Goal: Task Accomplishment & Management: Manage account settings

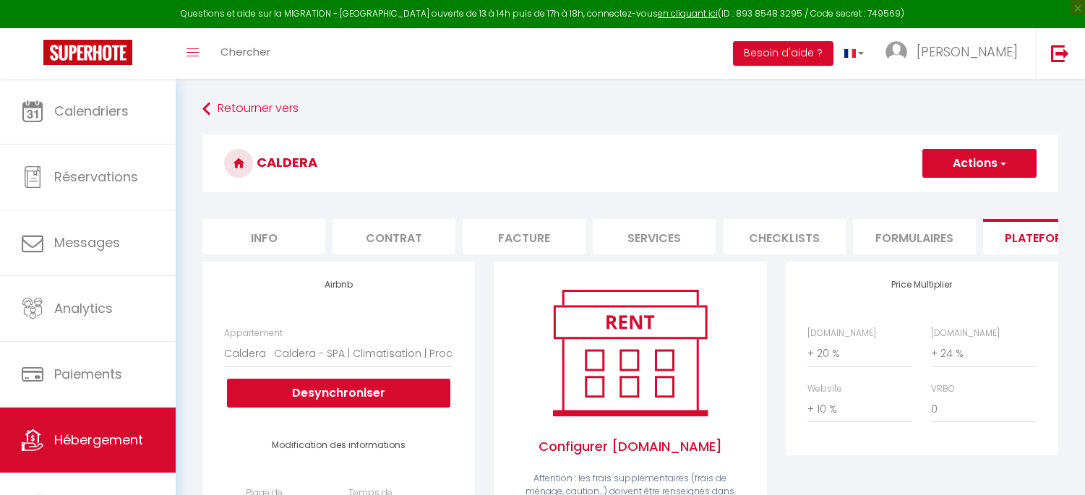
select select "9621-1479926434225220773"
select select "365"
select select "well_reviewed_guests"
select select "EUR"
select select "+ 20 %"
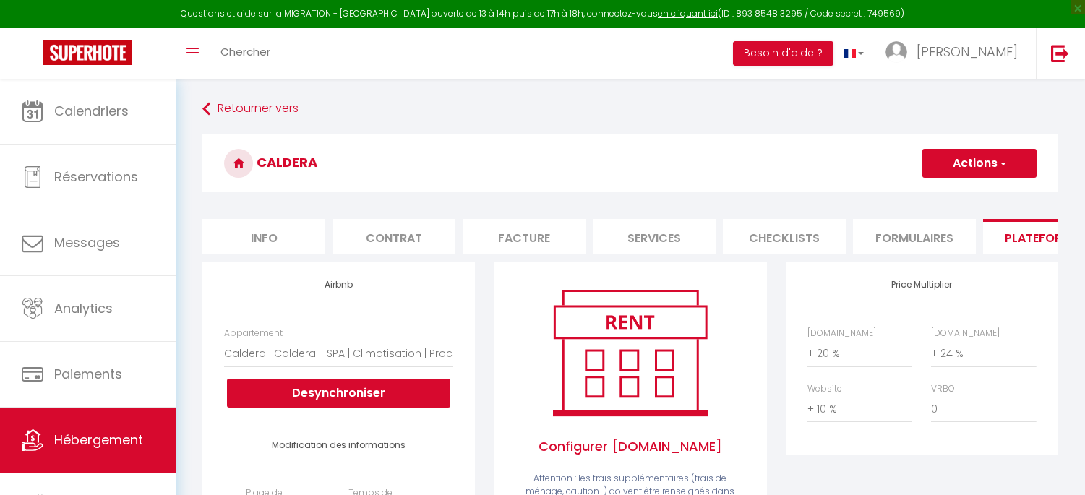
select select "+ 24 %"
select select "+ 10 %"
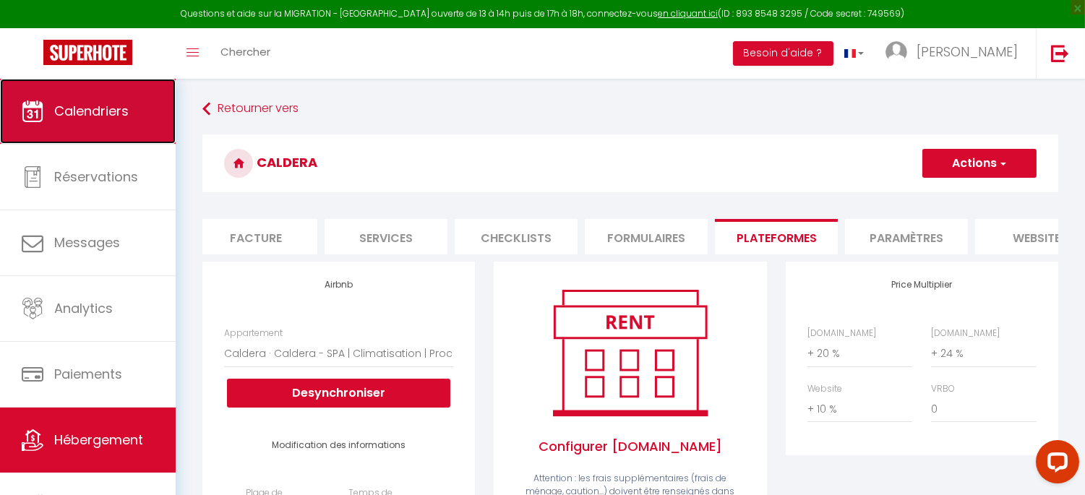
click at [72, 121] on link "Calendriers" at bounding box center [88, 111] width 176 height 65
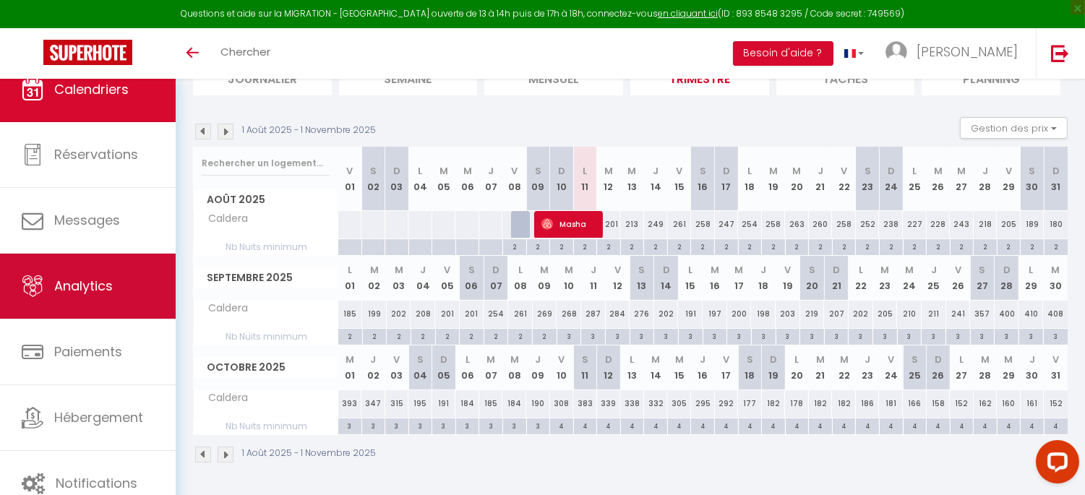
scroll to position [12, 0]
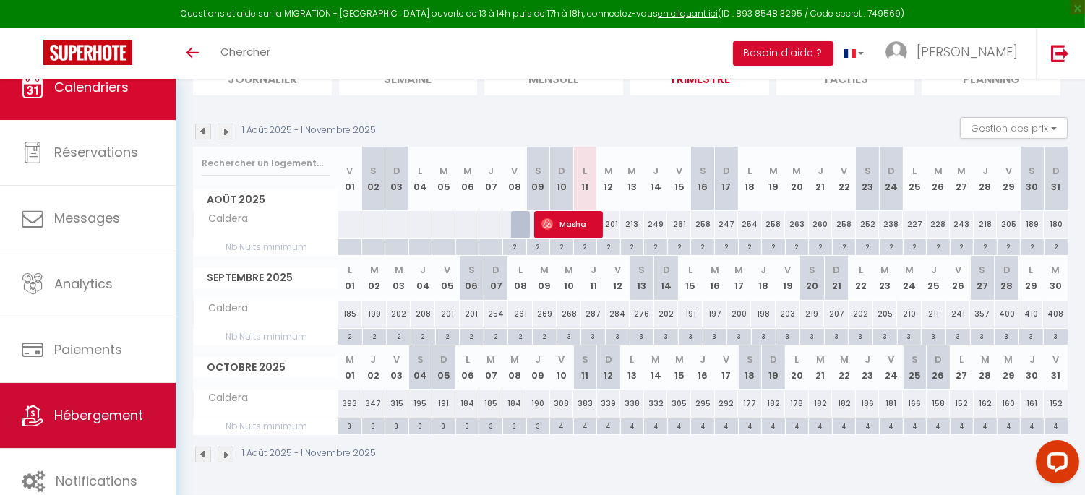
click at [71, 410] on span "Hébergement" at bounding box center [98, 415] width 89 height 18
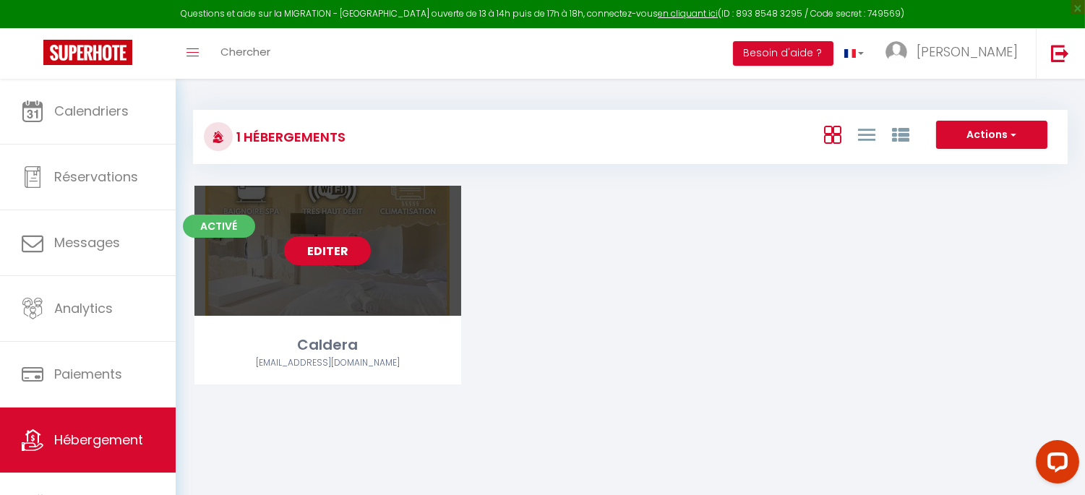
click at [323, 255] on link "Editer" at bounding box center [327, 250] width 87 height 29
select select "3"
select select "2"
select select "1"
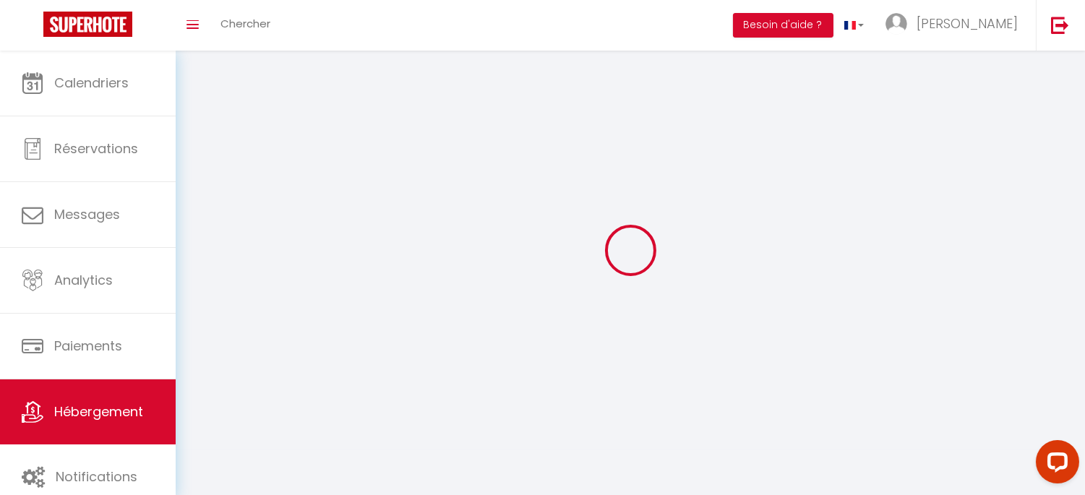
select select
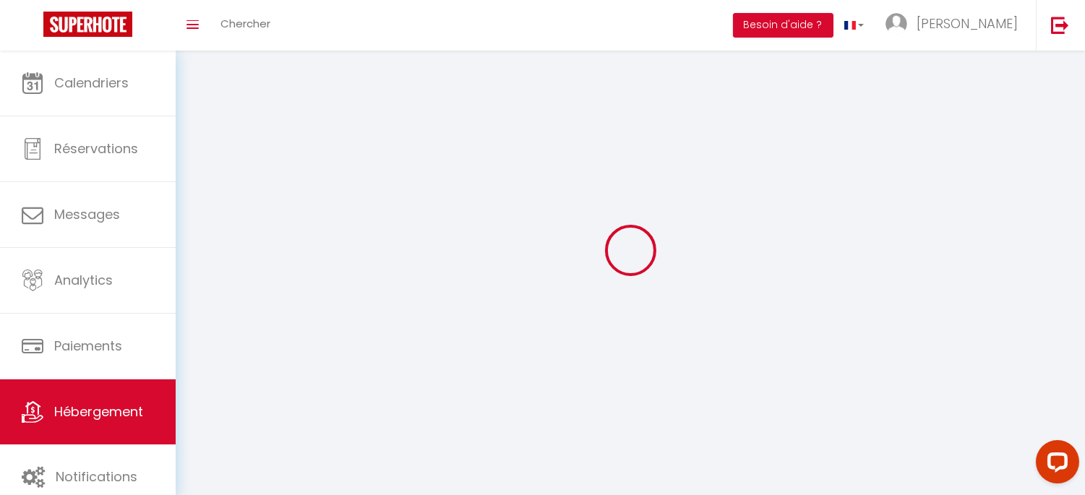
select select
checkbox input "false"
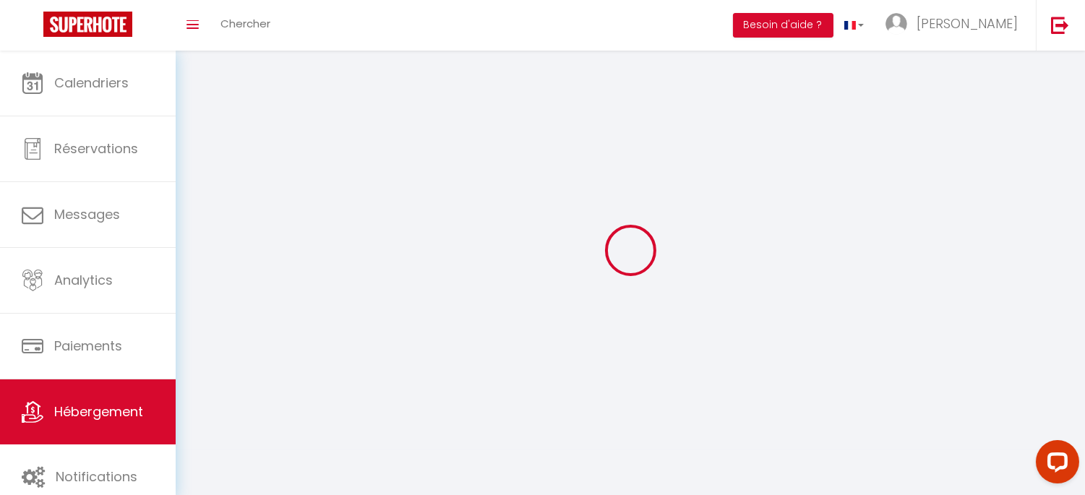
select select
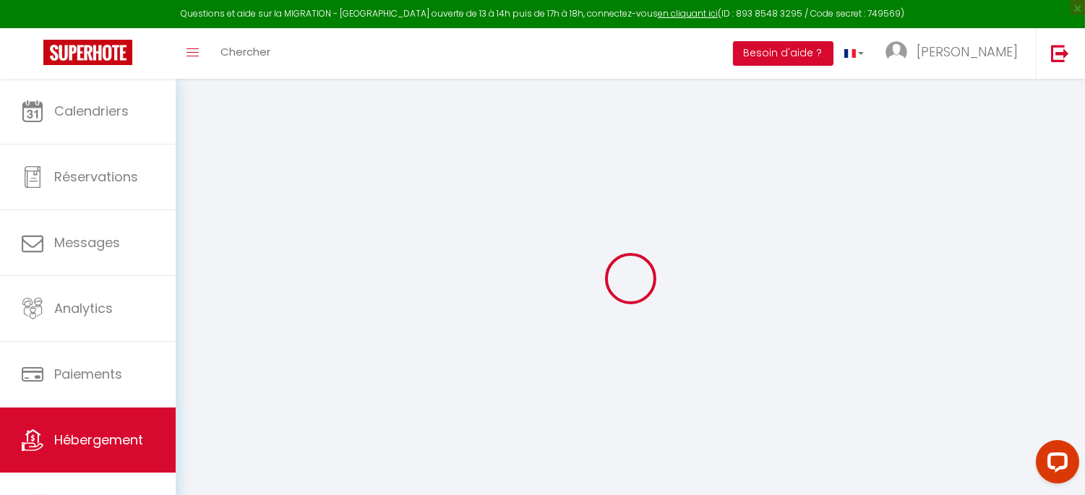
select select "+ 20 %"
select select "+ 24 %"
select select "+ 10 %"
select select
checkbox input "false"
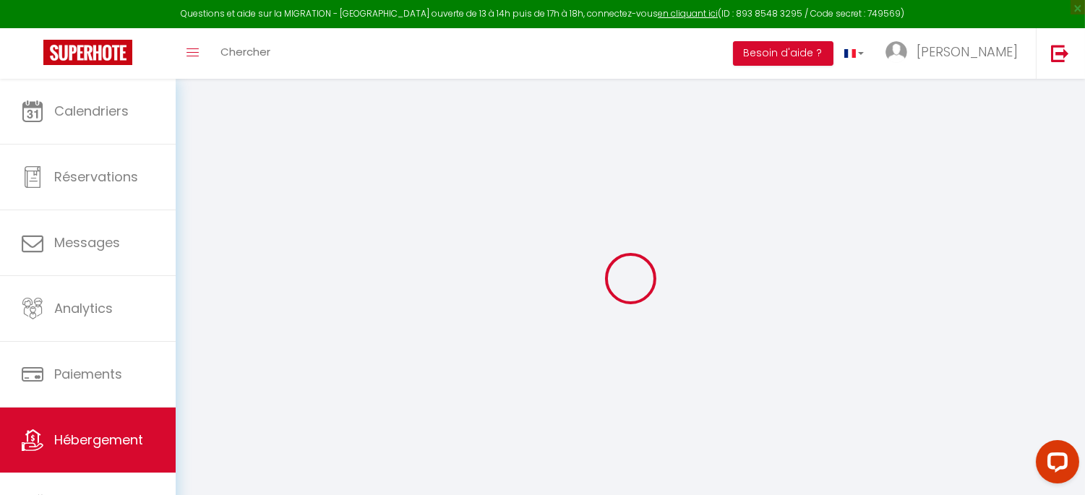
checkbox input "false"
select select "9621-1479926434225220773"
select select "365"
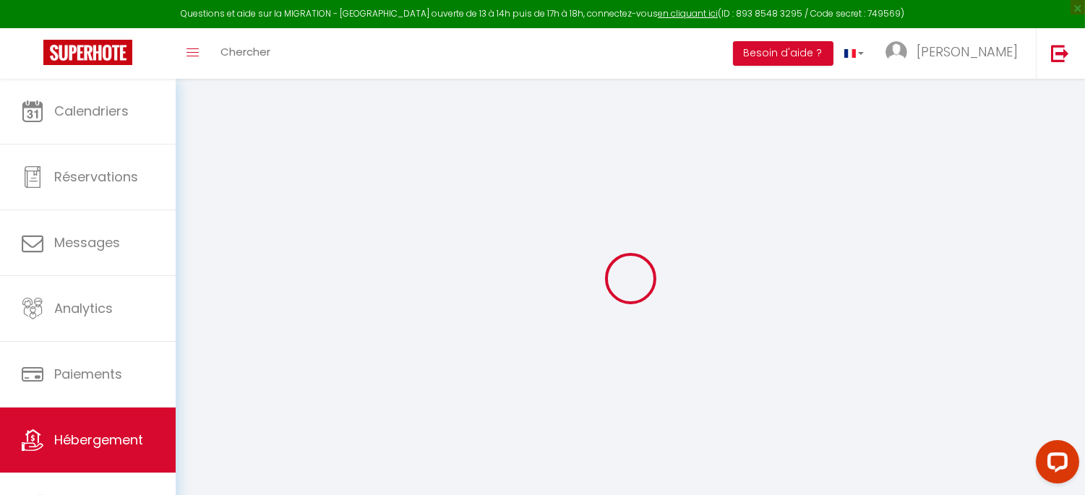
select select "well_reviewed_guests"
select select "EUR"
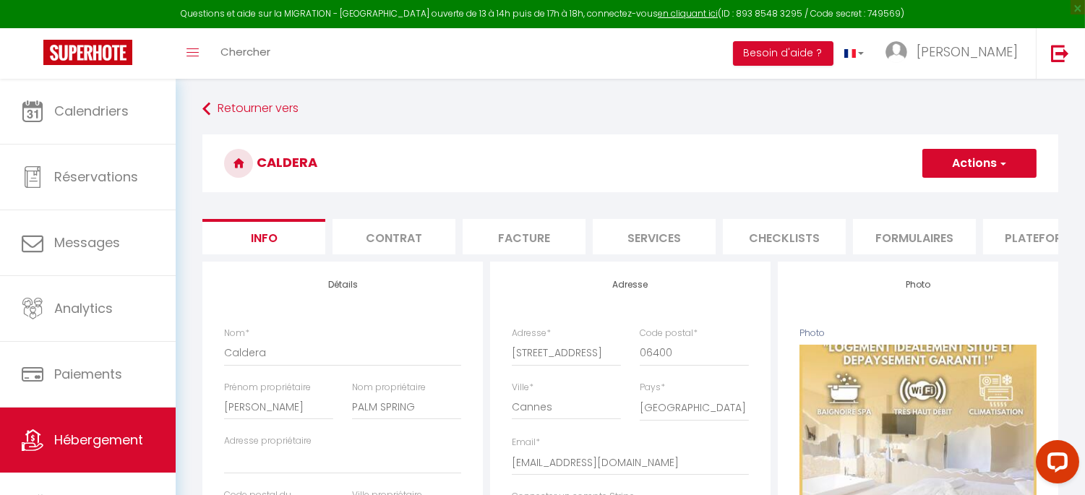
click at [1022, 238] on li "Plateformes" at bounding box center [1044, 236] width 123 height 35
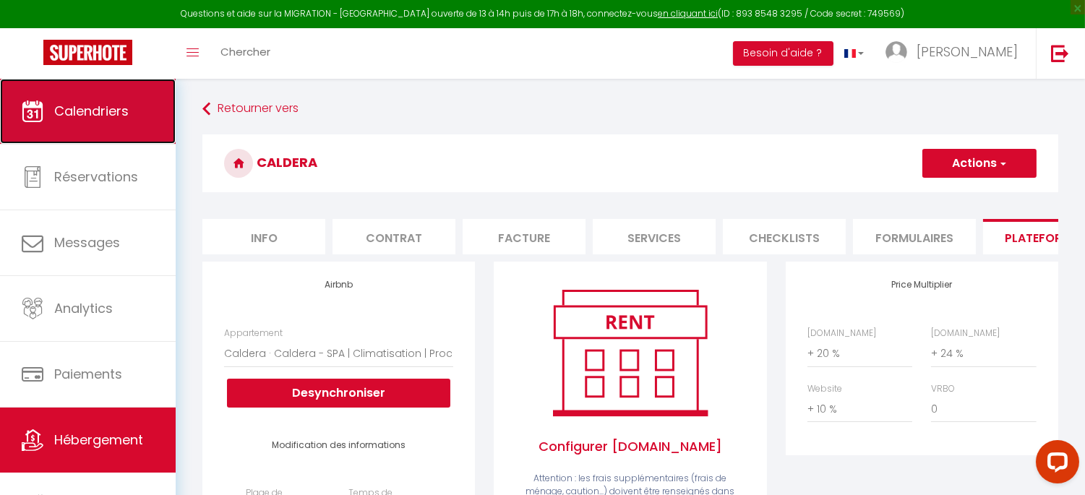
click at [110, 108] on span "Calendriers" at bounding box center [91, 111] width 74 height 18
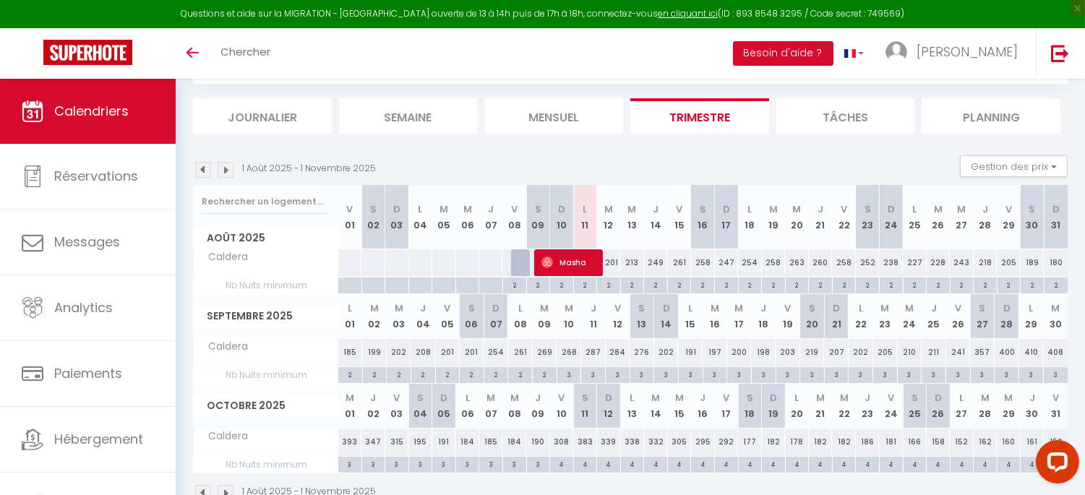
scroll to position [118, 0]
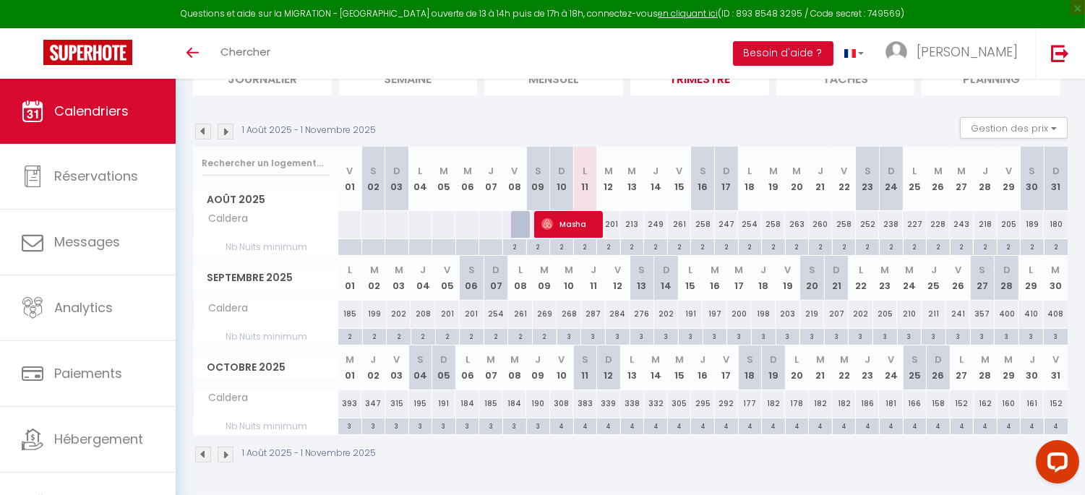
click at [643, 119] on div "1 Août 2025 - 1 Novembre 2025 Gestion des prix Nb Nuits minimum Règles Disponib…" at bounding box center [630, 132] width 874 height 30
click at [637, 123] on div "1 Août 2025 - 1 Novembre 2025 Gestion des prix Nb Nuits minimum Règles Disponib…" at bounding box center [630, 132] width 874 height 30
click at [590, 105] on section "1 Août 2025 - 1 Novembre 2025 Gestion des prix Nb Nuits minimum Règles Disponib…" at bounding box center [630, 290] width 874 height 375
